Goal: Task Accomplishment & Management: Complete application form

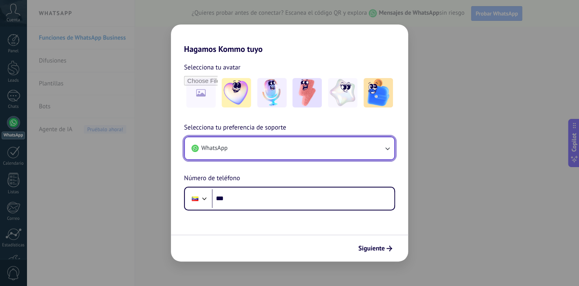
click at [259, 143] on button "WhatsApp" at bounding box center [289, 148] width 209 height 22
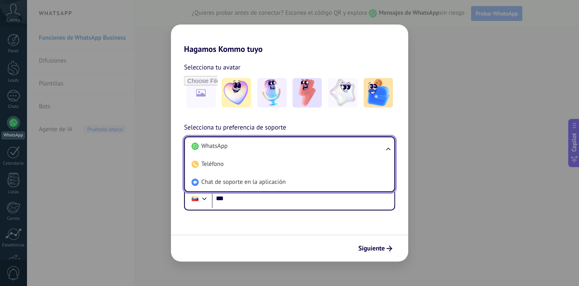
click at [259, 143] on li "WhatsApp" at bounding box center [288, 146] width 200 height 18
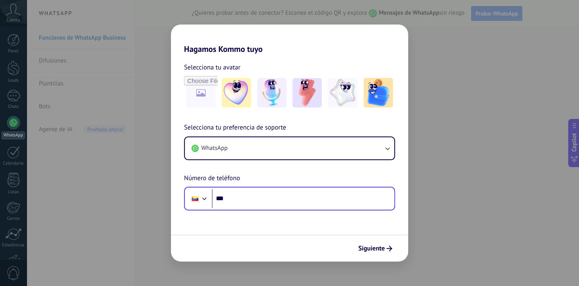
click at [258, 208] on div "Phone ***" at bounding box center [289, 199] width 211 height 24
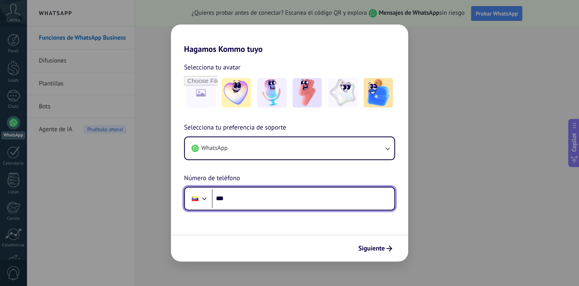
click at [282, 195] on input "***" at bounding box center [303, 198] width 182 height 19
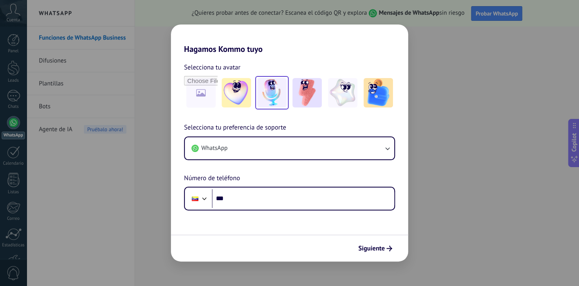
click at [267, 100] on img at bounding box center [271, 92] width 29 height 29
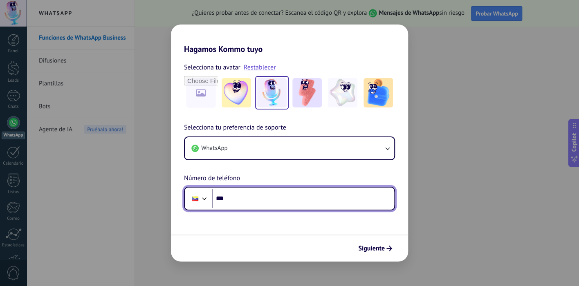
click at [278, 196] on input "***" at bounding box center [303, 198] width 182 height 19
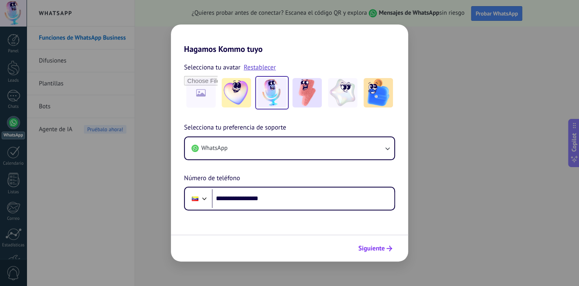
click at [385, 251] on span "Siguiente" at bounding box center [375, 249] width 34 height 6
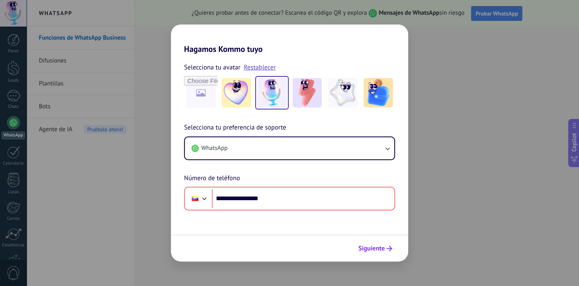
click at [389, 247] on icon "submit" at bounding box center [389, 249] width 6 height 6
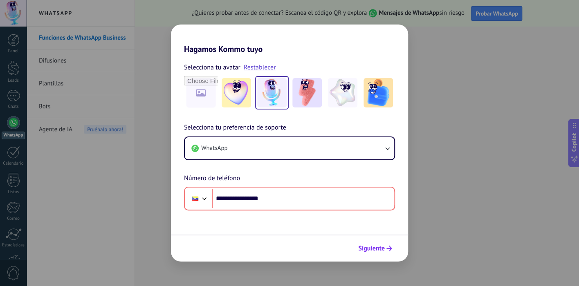
click at [389, 247] on icon "submit" at bounding box center [389, 249] width 6 height 6
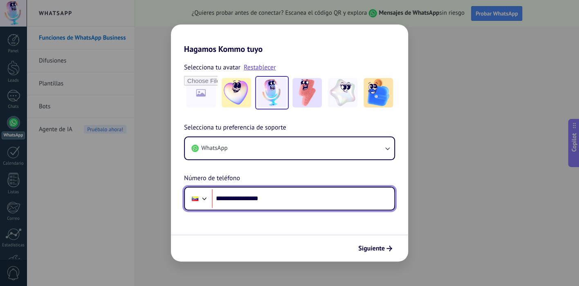
click at [233, 197] on input "**********" at bounding box center [303, 198] width 182 height 19
click at [195, 197] on div at bounding box center [195, 199] width 7 height 4
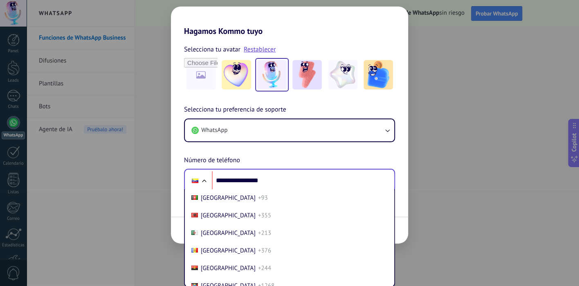
scroll to position [3545, 0]
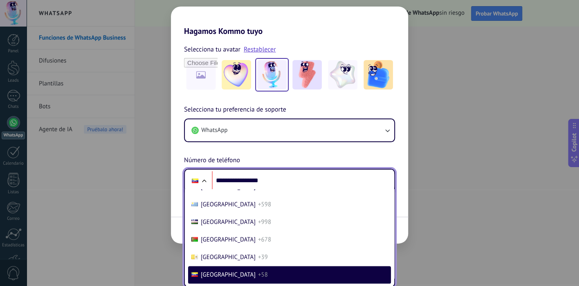
click at [226, 275] on span "[GEOGRAPHIC_DATA]" at bounding box center [228, 275] width 55 height 8
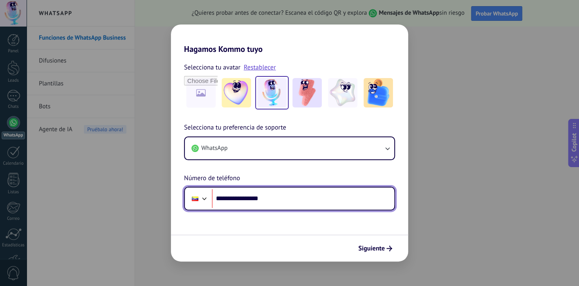
scroll to position [0, 0]
click at [229, 199] on input "**********" at bounding box center [303, 198] width 182 height 19
type input "**"
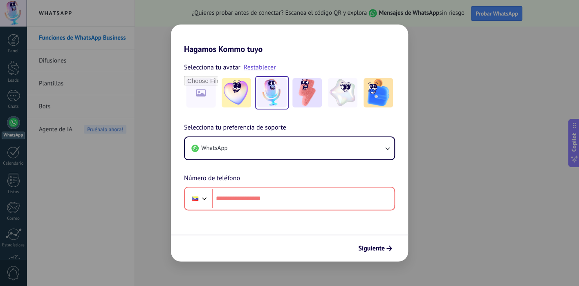
click at [199, 204] on div at bounding box center [195, 198] width 16 height 17
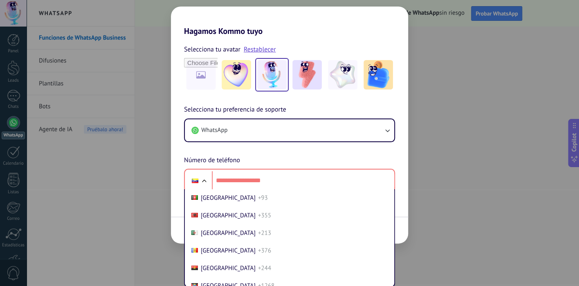
scroll to position [3545, 0]
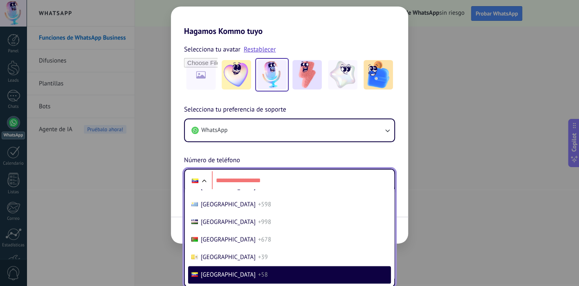
click at [258, 278] on span "+58" at bounding box center [263, 275] width 10 height 8
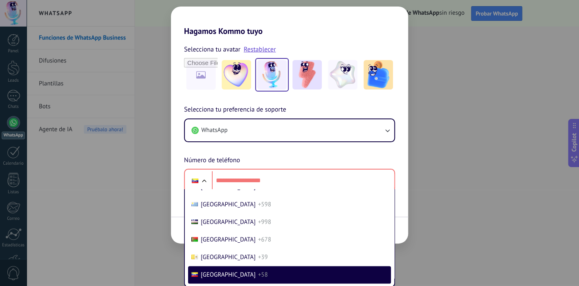
scroll to position [0, 0]
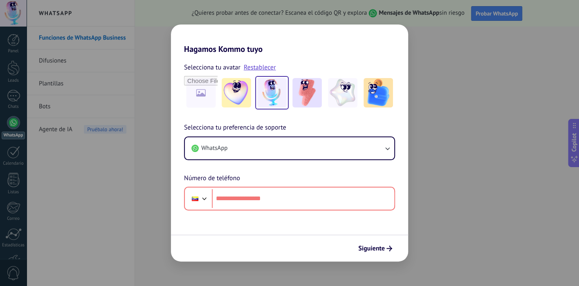
click at [265, 177] on div "Selecciona tu preferencia de soporte WhatsApp Número de teléfono Phone" at bounding box center [289, 167] width 237 height 88
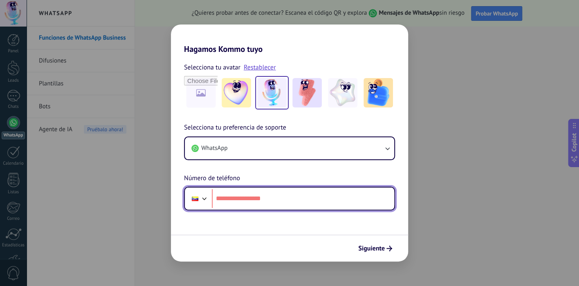
click at [254, 200] on input "tel" at bounding box center [303, 198] width 182 height 19
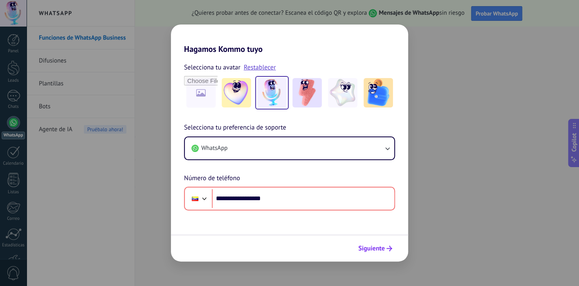
click at [362, 249] on span "Siguiente" at bounding box center [371, 249] width 27 height 6
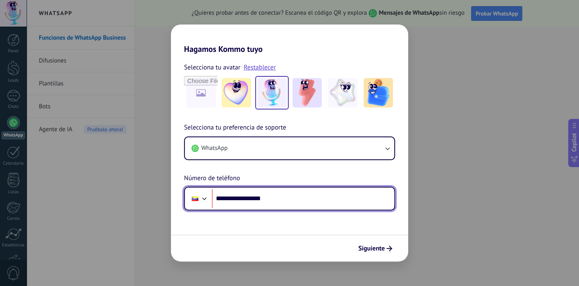
click at [231, 199] on input "**********" at bounding box center [303, 198] width 182 height 19
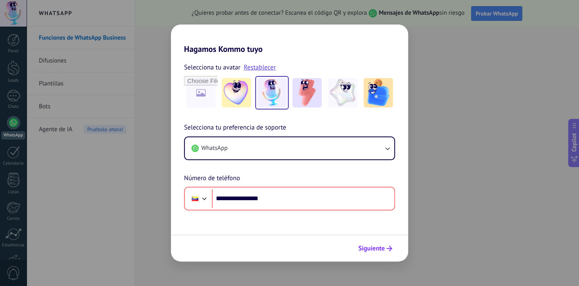
click at [380, 251] on span "Siguiente" at bounding box center [371, 249] width 27 height 6
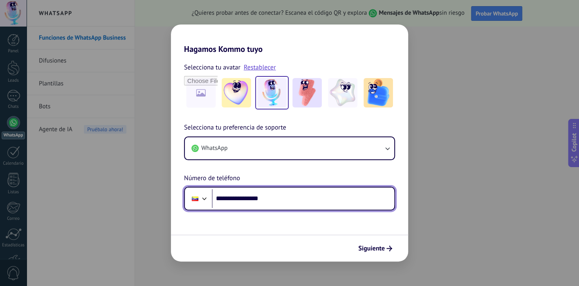
type input "**********"
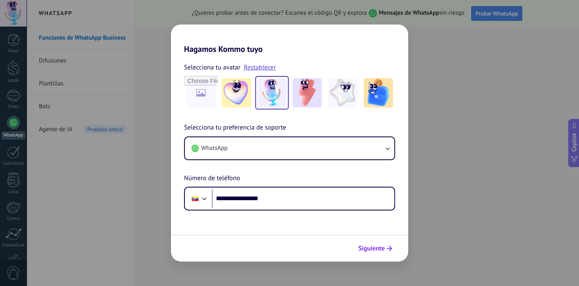
click at [389, 249] on use "submit" at bounding box center [389, 249] width 6 height 6
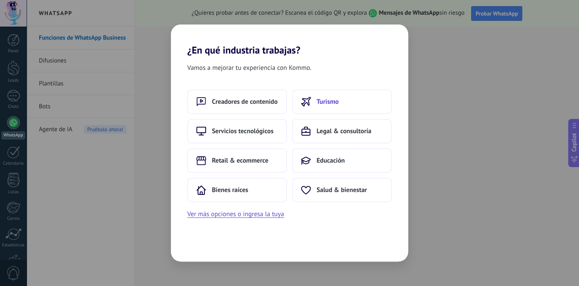
click at [321, 102] on span "Turismo" at bounding box center [327, 102] width 22 height 8
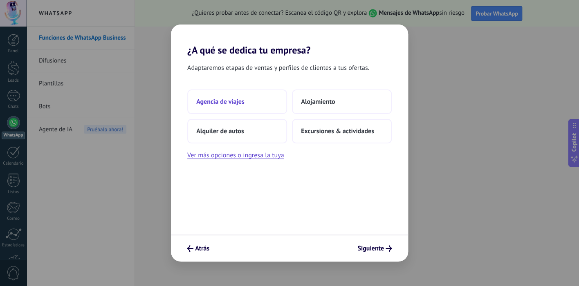
click at [244, 102] on span "Agencia de viajes" at bounding box center [220, 102] width 48 height 8
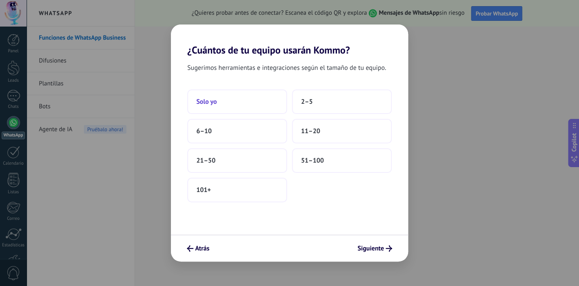
click at [220, 107] on button "Solo yo" at bounding box center [237, 102] width 100 height 25
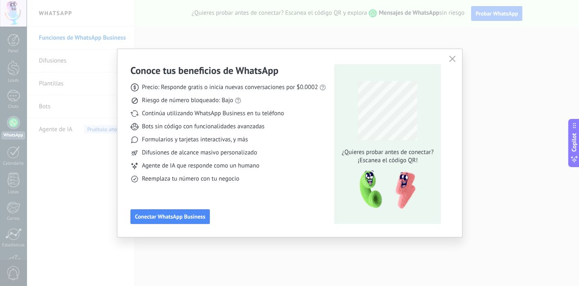
click at [365, 193] on img at bounding box center [384, 190] width 65 height 44
click at [164, 209] on div "Conoce tus beneficios de WhatsApp Precio: Responde gratis o inicia nuevas conve…" at bounding box center [228, 144] width 196 height 160
click at [164, 215] on span "Conectar WhatsApp Business" at bounding box center [170, 217] width 70 height 6
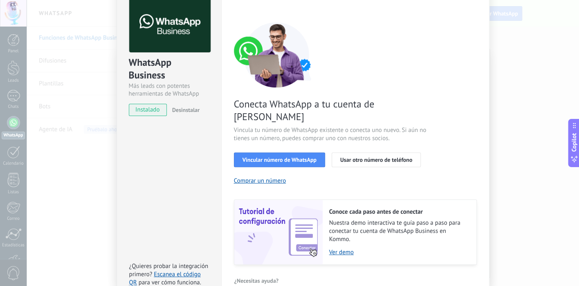
scroll to position [68, 0]
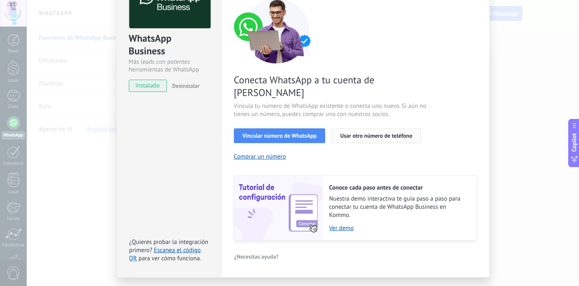
click at [364, 133] on span "Usar otro número de teléfono" at bounding box center [376, 136] width 72 height 6
click at [375, 133] on span "Usar otro número de teléfono" at bounding box center [376, 136] width 72 height 6
click at [285, 128] on button "Vincular número de WhatsApp" at bounding box center [279, 135] width 91 height 15
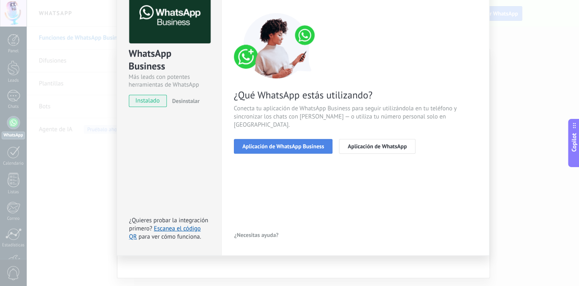
click at [293, 144] on span "Aplicación de WhatsApp Business" at bounding box center [283, 147] width 82 height 6
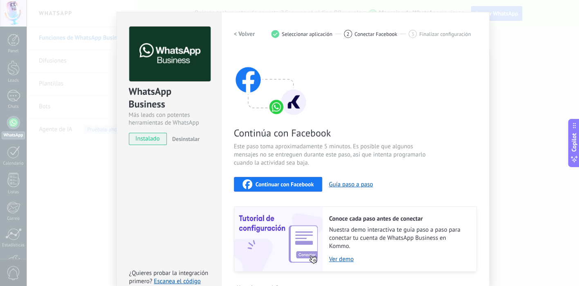
scroll to position [0, 0]
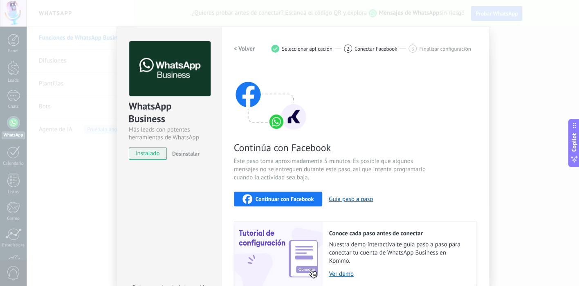
click at [245, 49] on h2 "< Volver" at bounding box center [244, 49] width 21 height 8
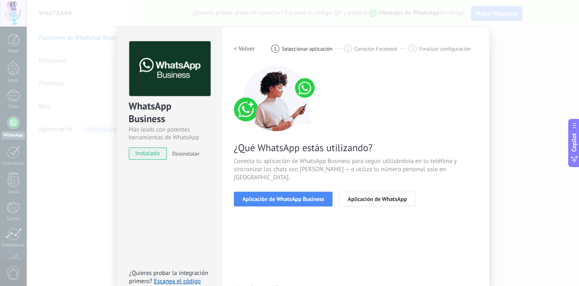
click at [245, 49] on h2 "< Volver" at bounding box center [244, 49] width 21 height 8
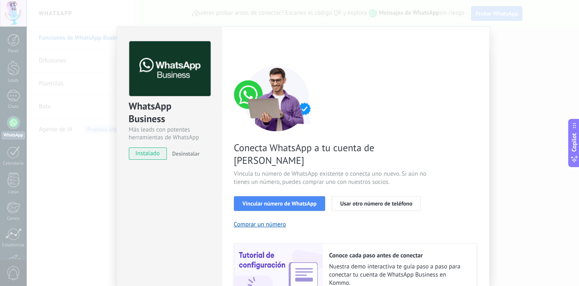
click at [523, 58] on div "WhatsApp Business Más leads con potentes herramientas de WhatsApp instalado Des…" at bounding box center [303, 143] width 552 height 286
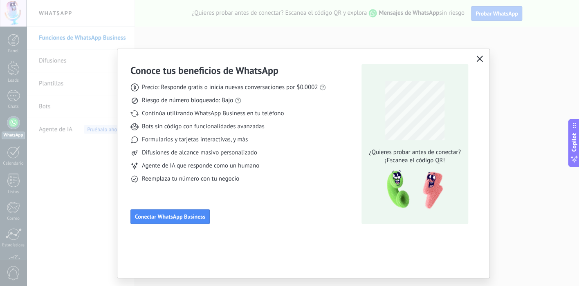
click at [477, 59] on icon "button" at bounding box center [479, 59] width 7 height 7
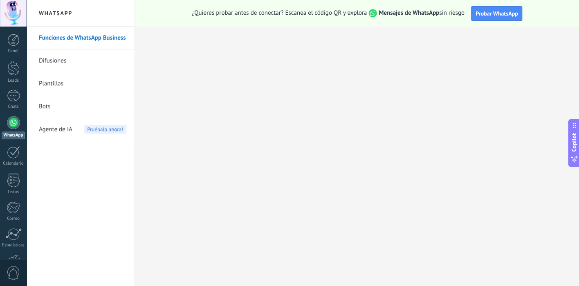
scroll to position [54, 0]
